Goal: Task Accomplishment & Management: Manage account settings

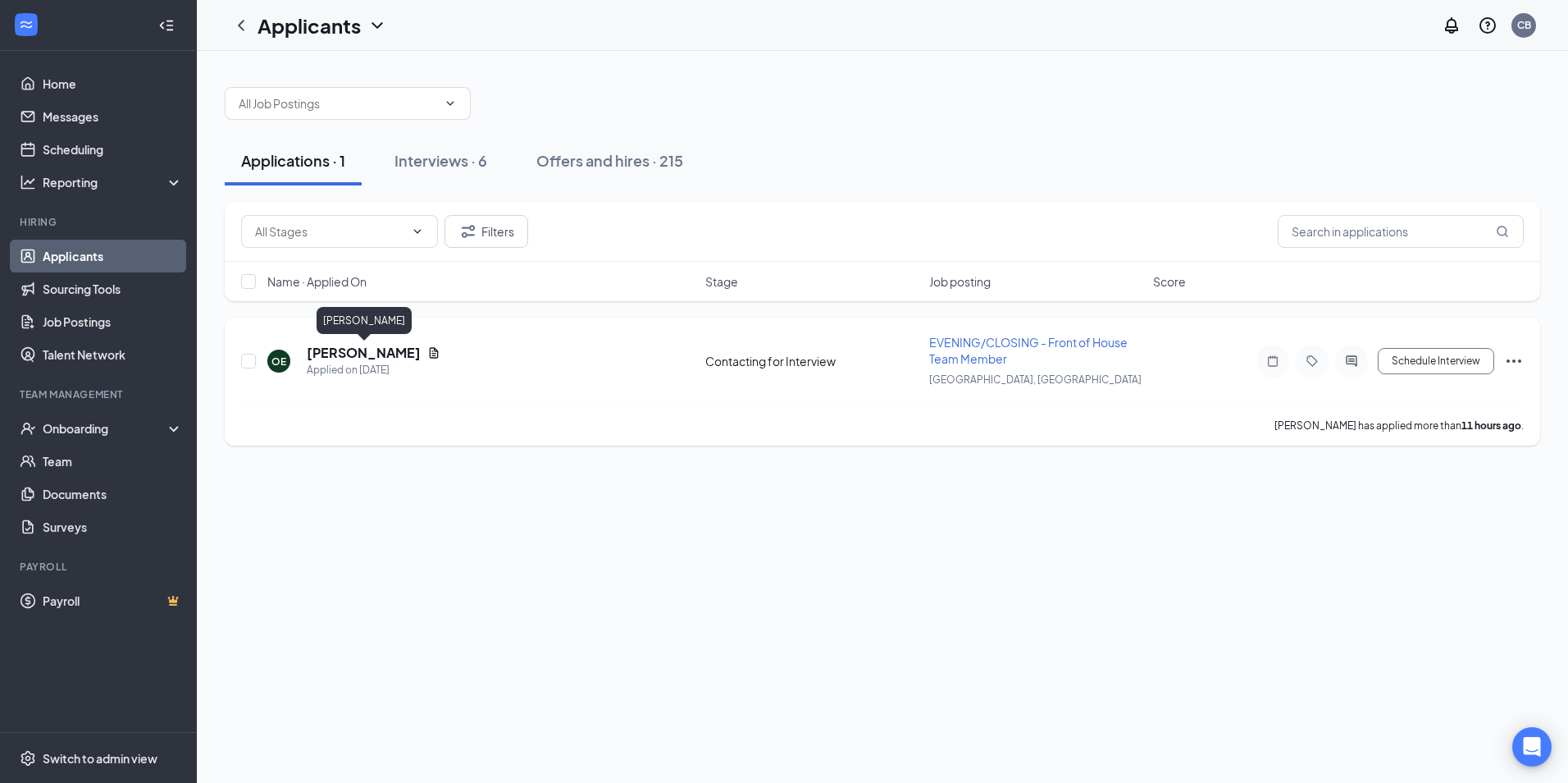
click at [369, 347] on h5 "[PERSON_NAME]" at bounding box center [364, 353] width 114 height 18
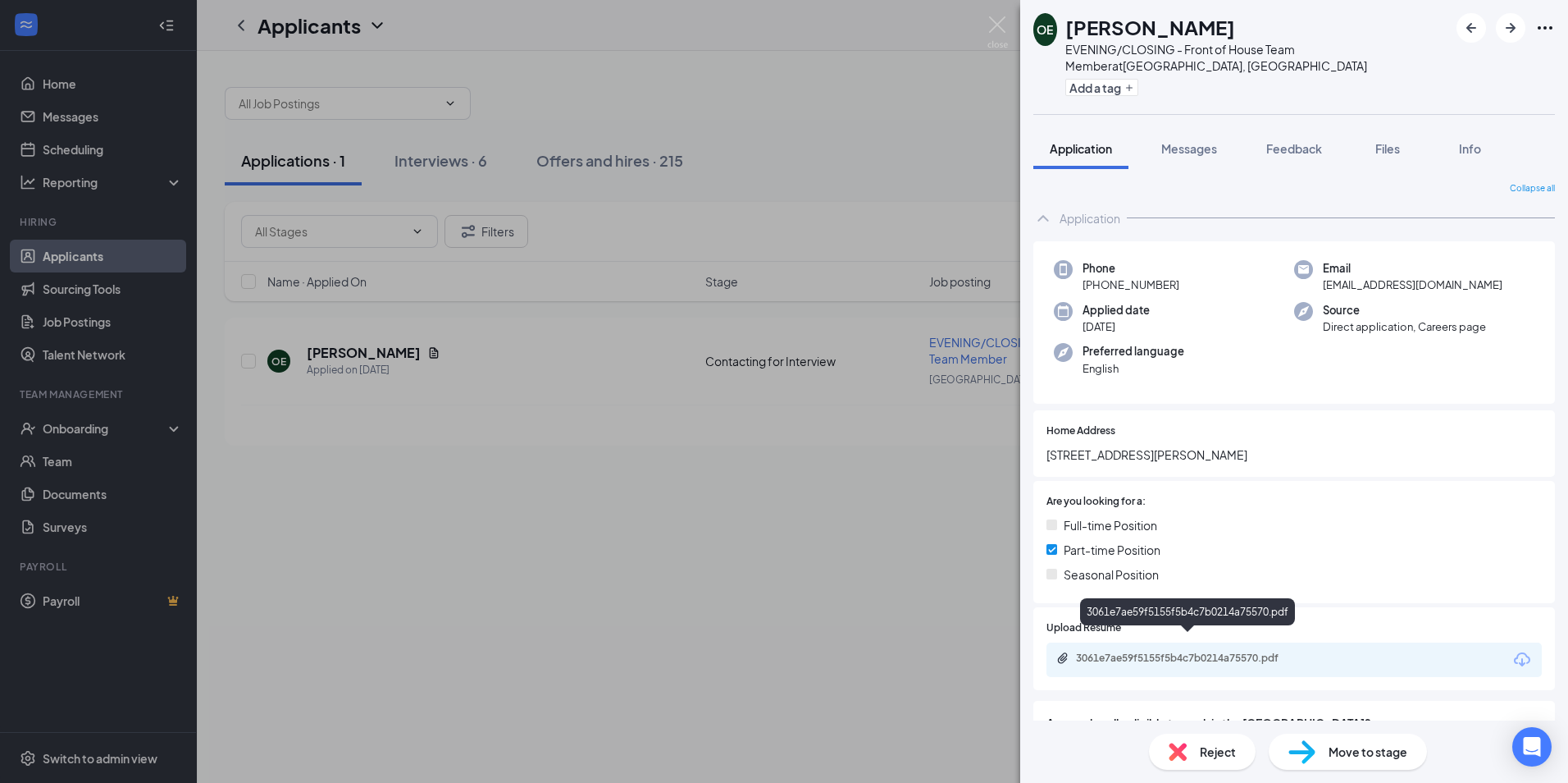
click at [1111, 652] on div "3061e7ae59f5155f5b4c7b0214a75570.pdf" at bounding box center [1192, 658] width 230 height 13
click at [1191, 755] on div "Reject" at bounding box center [1202, 751] width 107 height 36
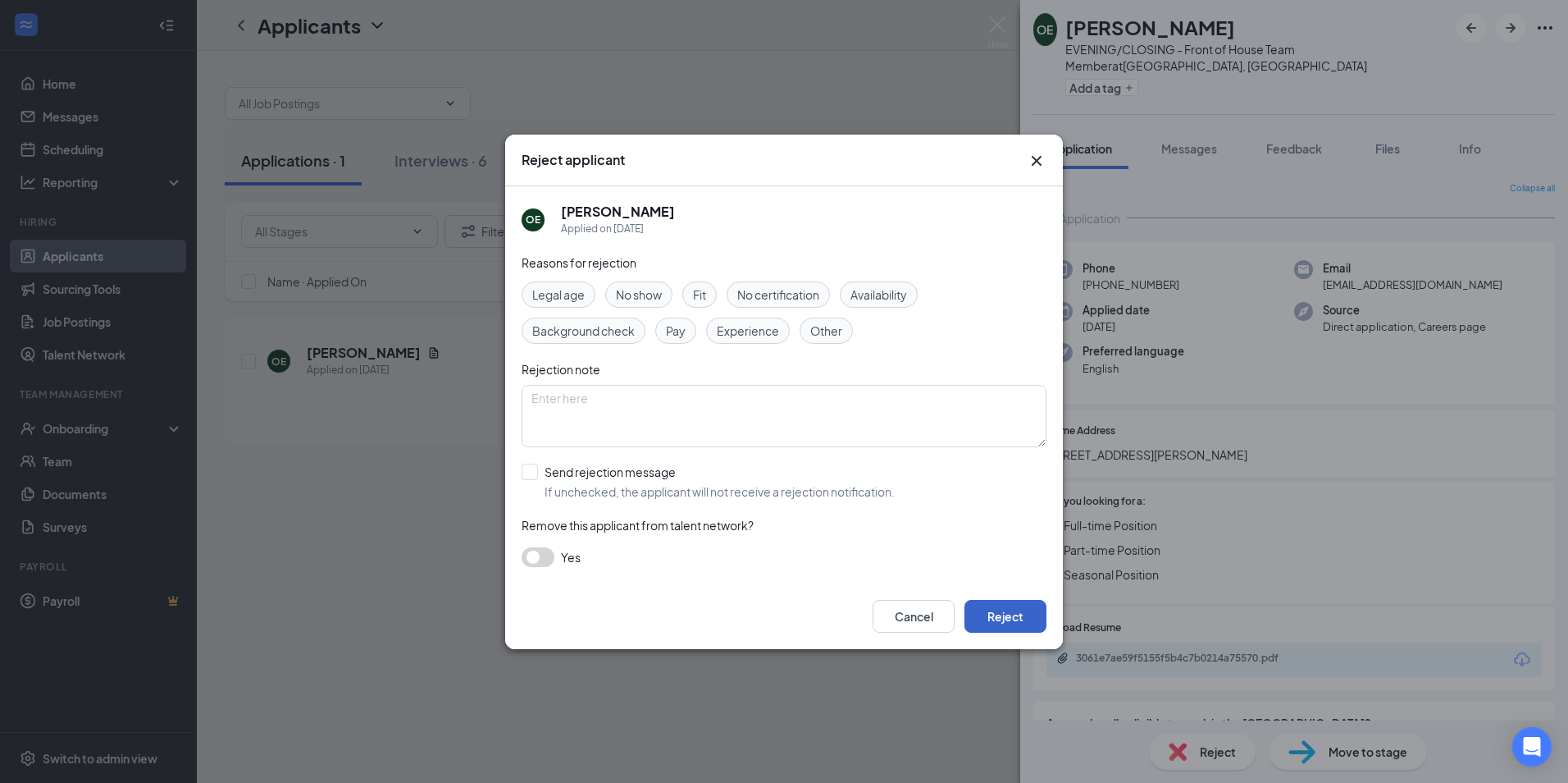
click at [1003, 618] on button "Reject" at bounding box center [1005, 615] width 82 height 33
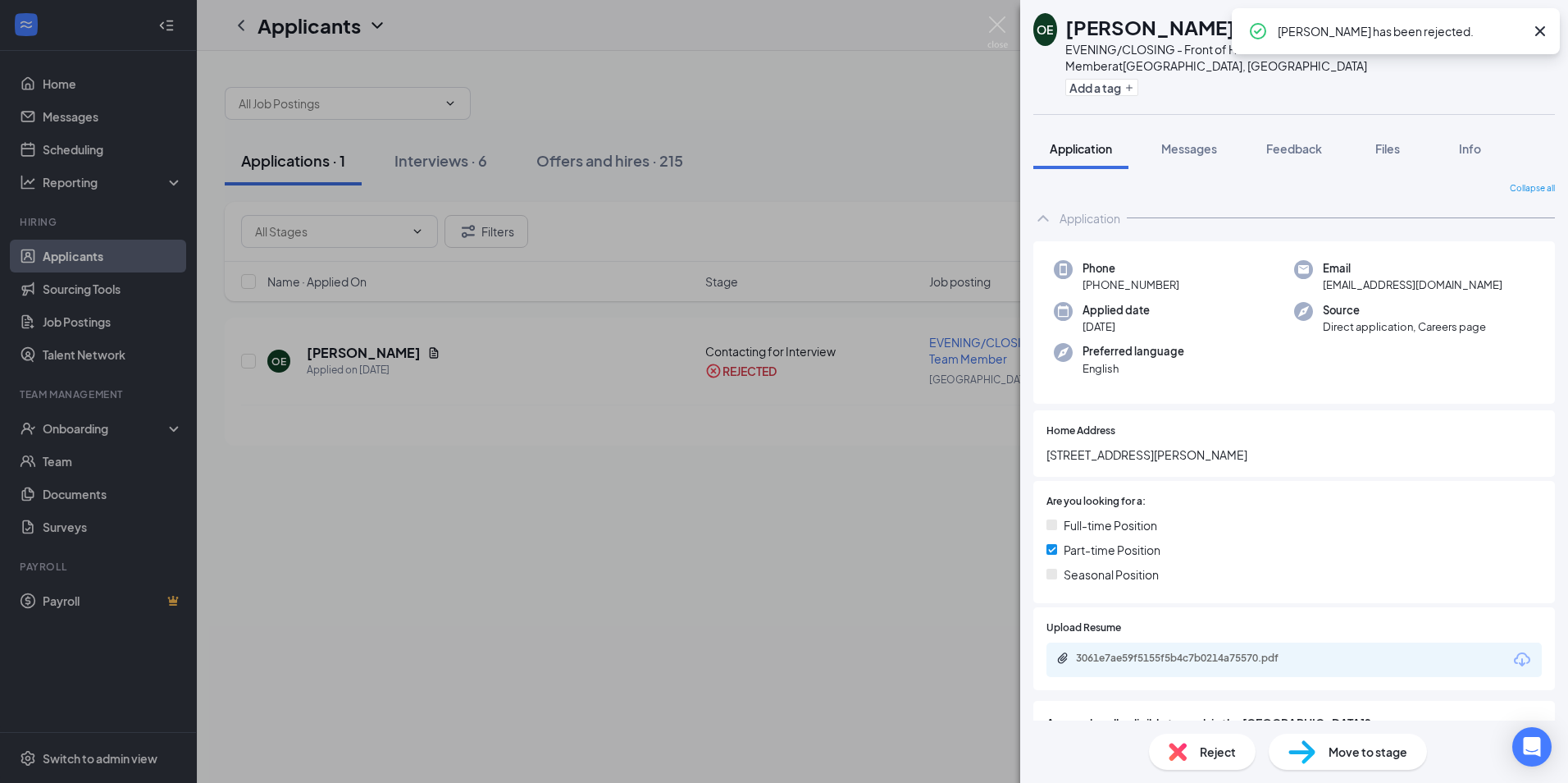
click at [625, 587] on div "OE [PERSON_NAME] EVENING/CLOSING - Front of House Team Member at [GEOGRAPHIC_DA…" at bounding box center [784, 392] width 1568 height 783
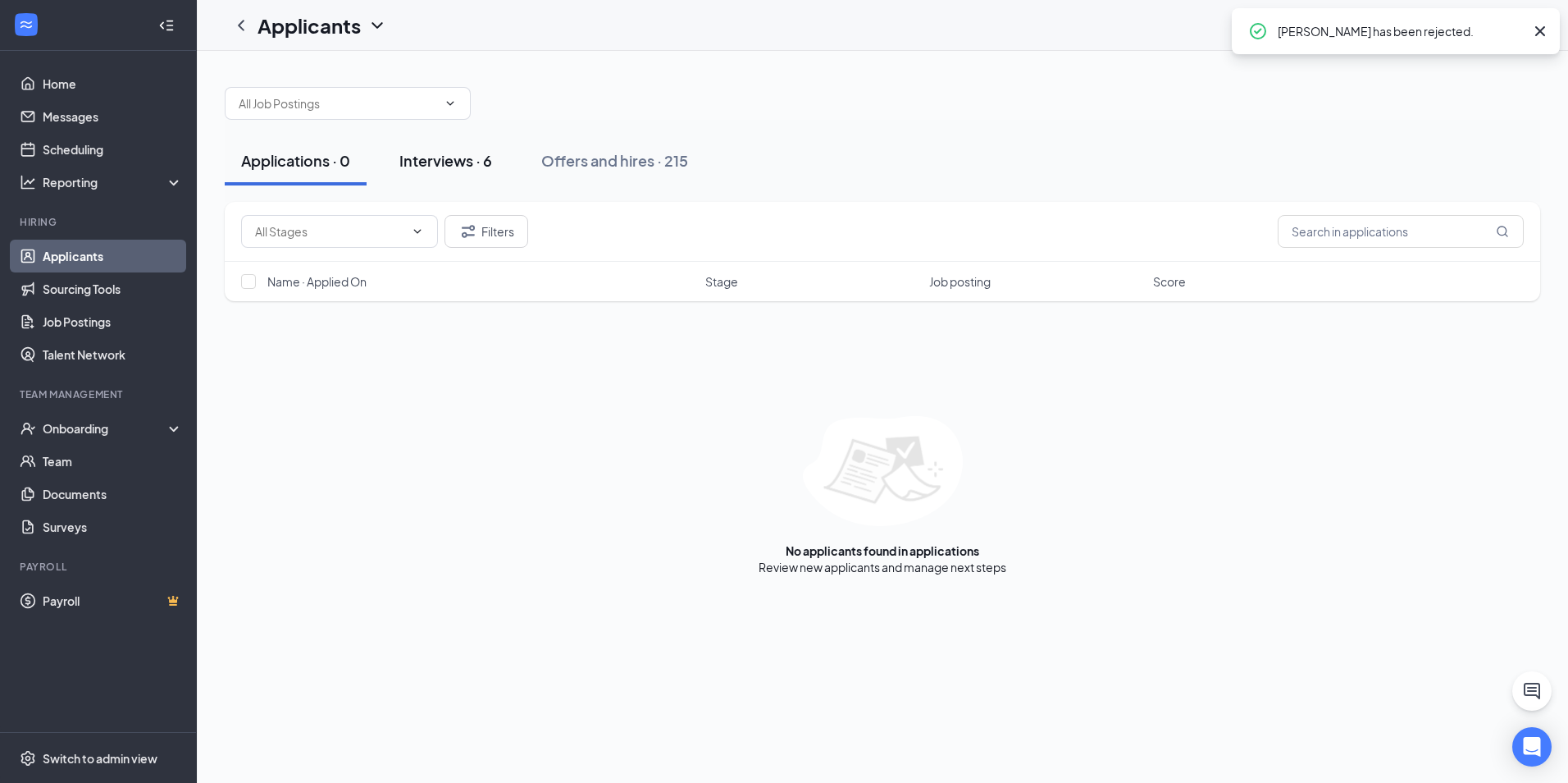
click at [462, 161] on div "Interviews · 6" at bounding box center [446, 161] width 93 height 21
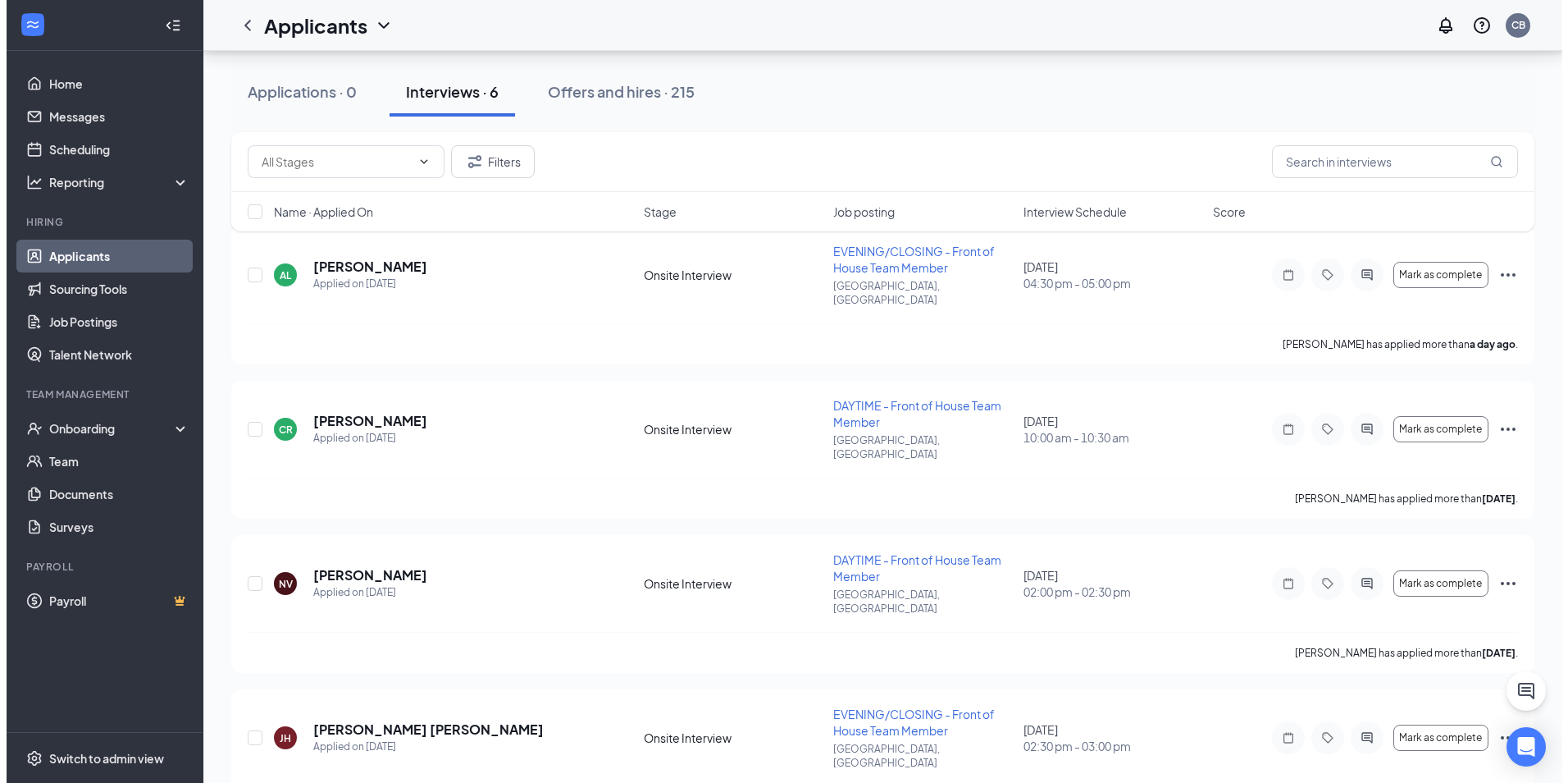
scroll to position [52, 0]
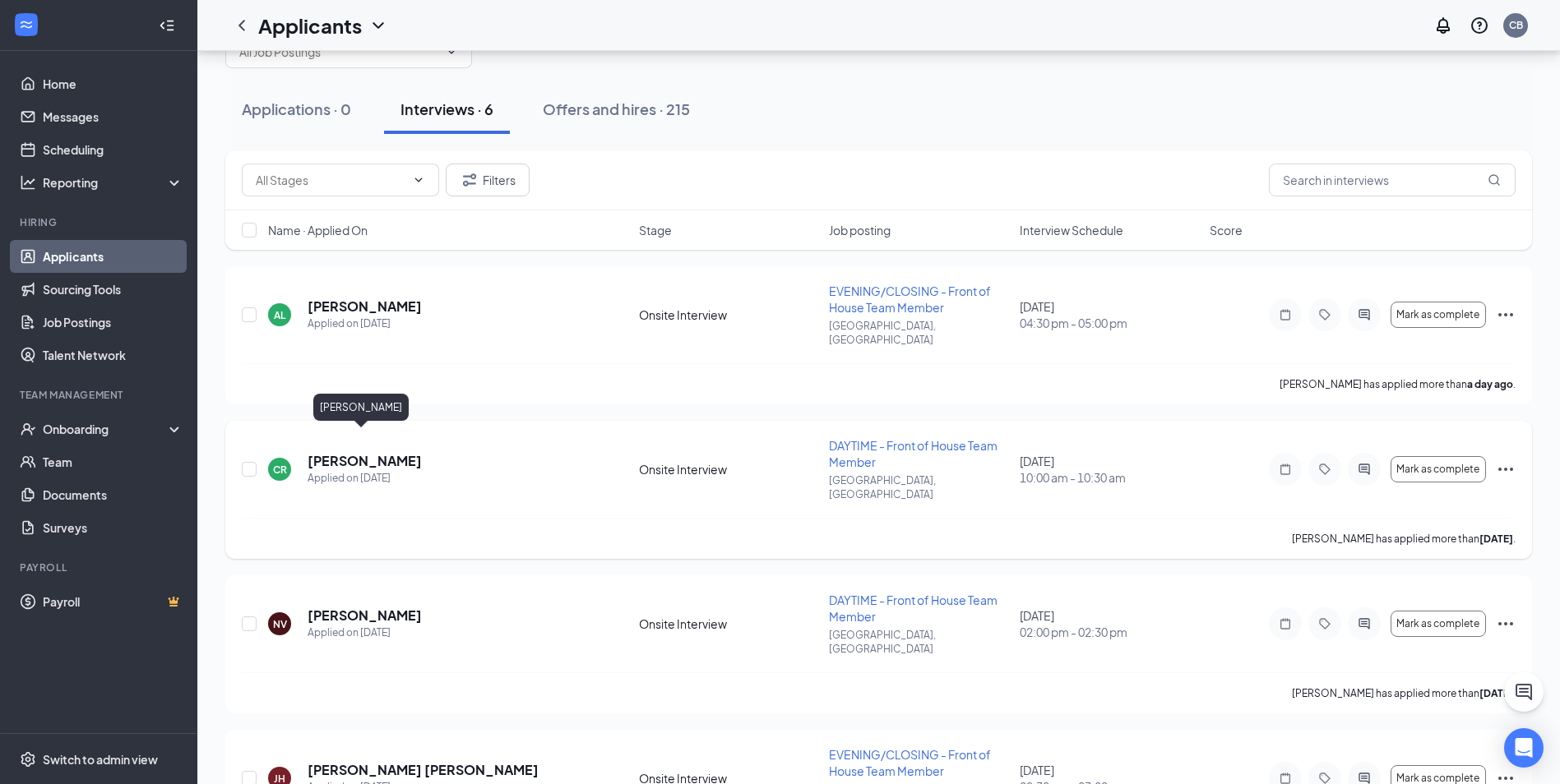
click at [366, 452] on h5 "[PERSON_NAME]" at bounding box center [364, 460] width 114 height 18
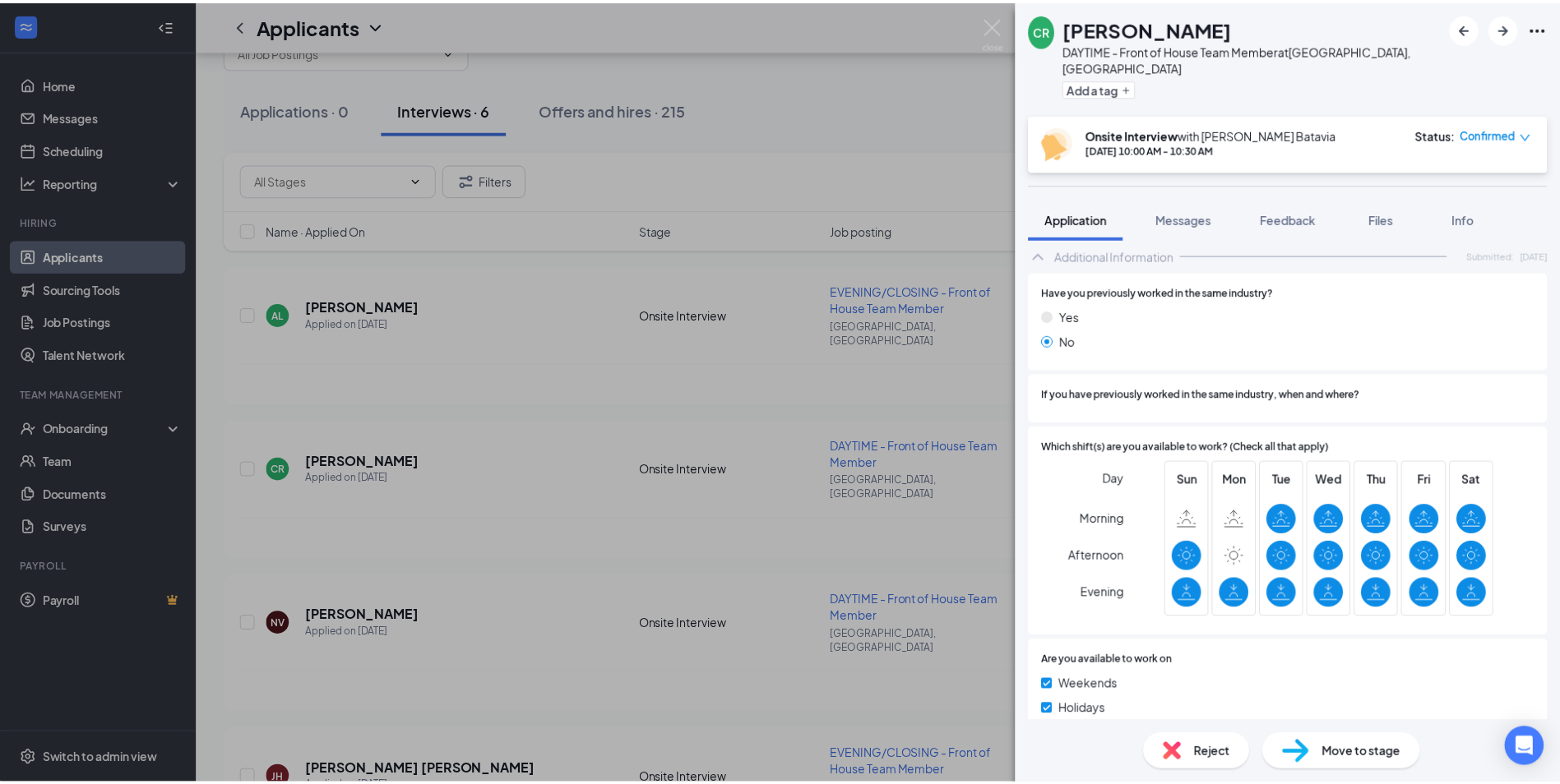
scroll to position [658, 0]
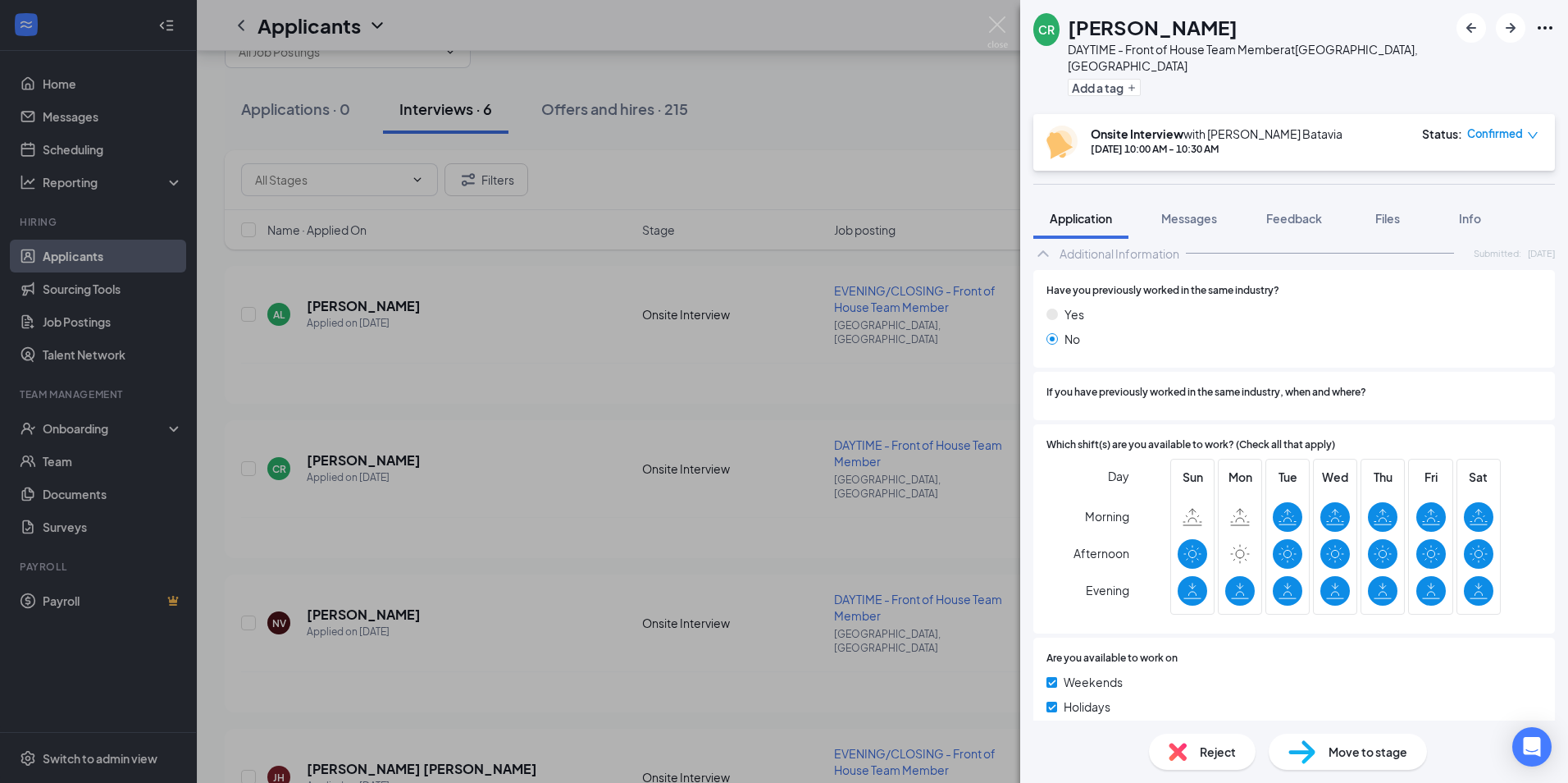
click at [899, 160] on div "CR [PERSON_NAME] DAYTIME - Front of House Team Member at [GEOGRAPHIC_DATA], [GE…" at bounding box center [784, 392] width 1568 height 783
click at [1007, 118] on div "CR [PERSON_NAME] DAYTIME - Front of House Team Member at [GEOGRAPHIC_DATA], [GE…" at bounding box center [784, 392] width 1568 height 783
